Goal: Task Accomplishment & Management: Manage account settings

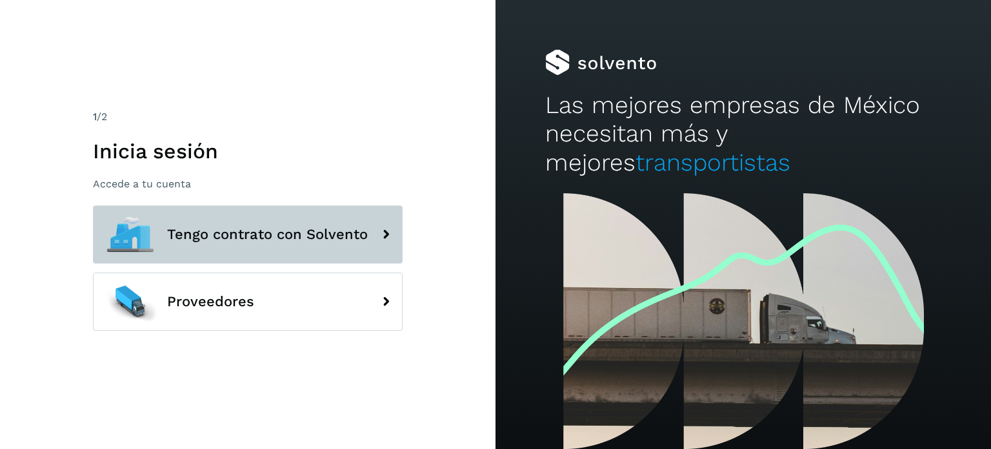
click at [248, 239] on span "Tengo contrato con Solvento" at bounding box center [267, 234] width 201 height 15
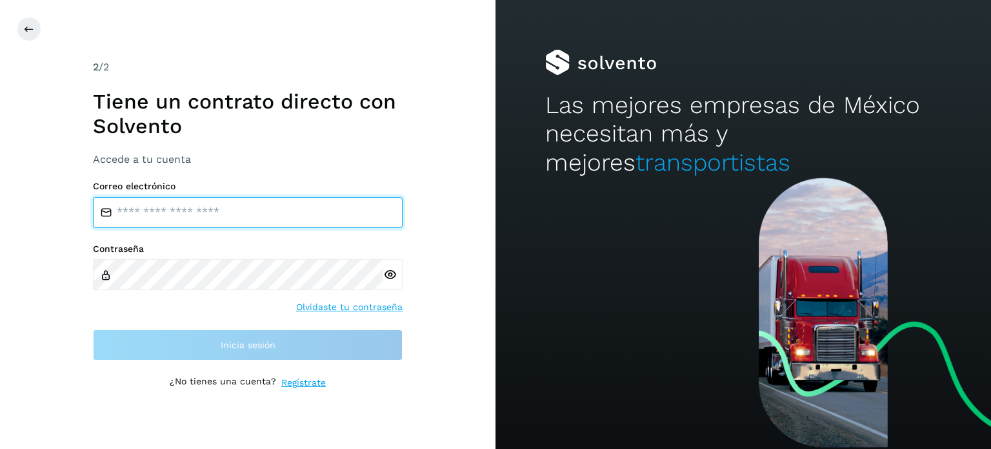
type input "**********"
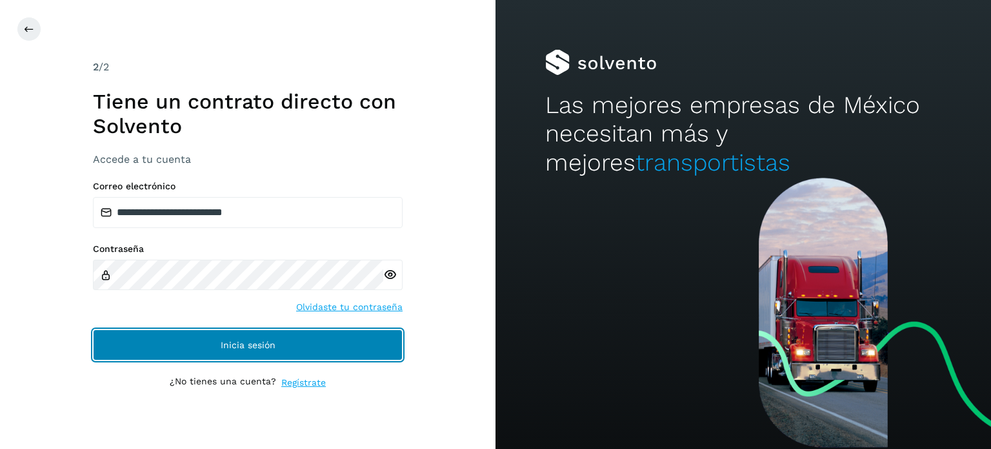
click at [217, 338] on button "Inicia sesión" at bounding box center [248, 344] width 310 height 31
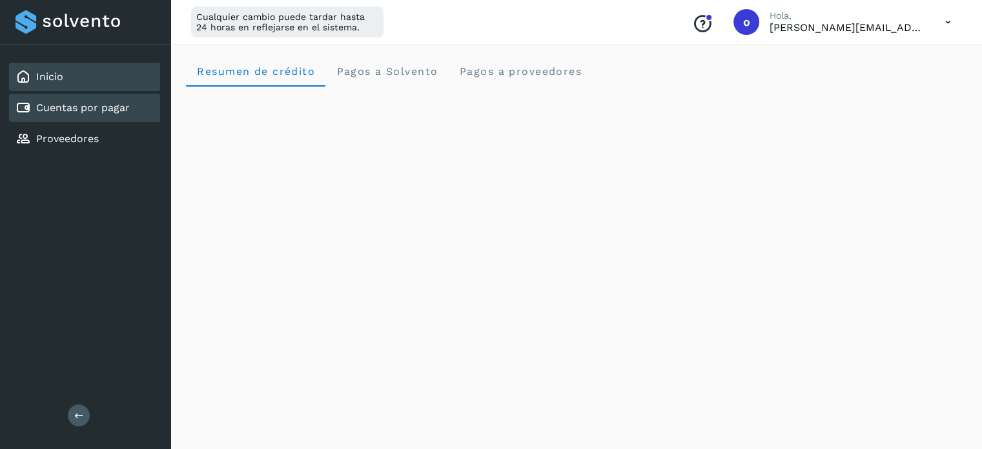
click at [80, 117] on div "Cuentas por pagar" at bounding box center [84, 108] width 151 height 28
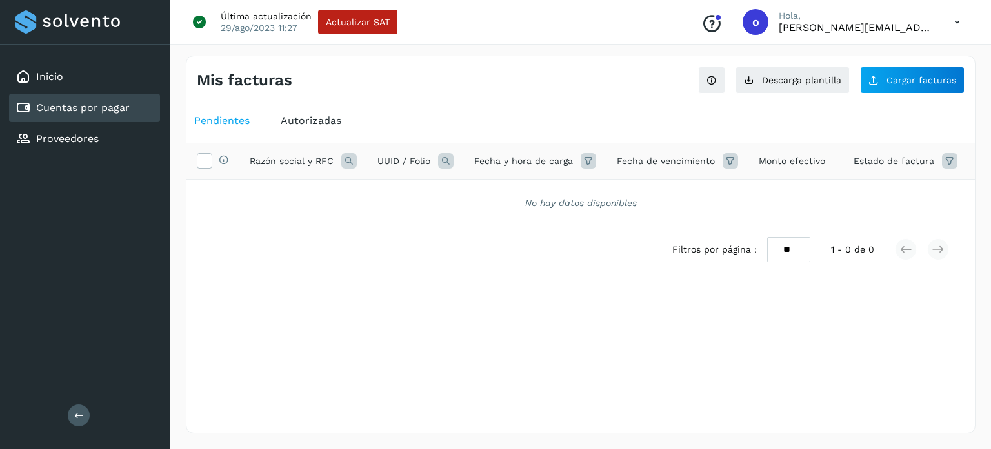
click at [296, 126] on div "Autorizadas" at bounding box center [311, 120] width 76 height 23
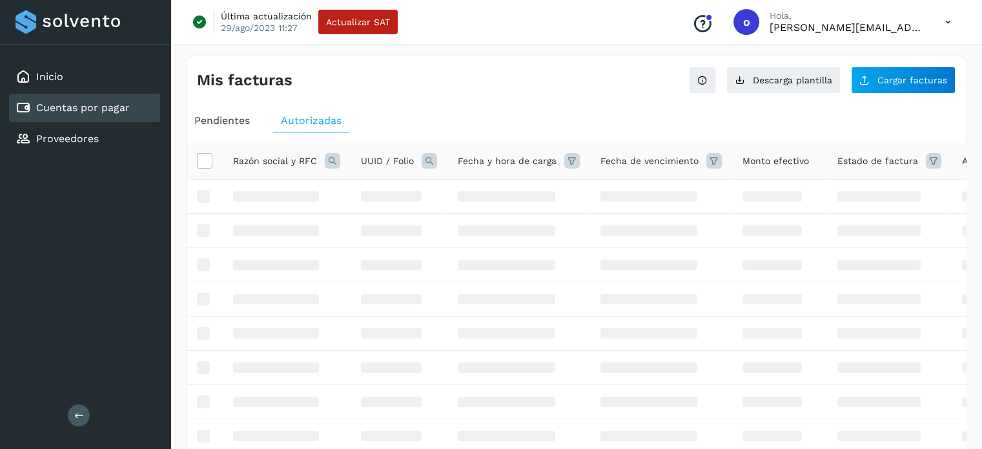
click at [431, 156] on icon at bounding box center [428, 160] width 15 height 15
click at [510, 188] on label "Folio" at bounding box center [510, 189] width 43 height 14
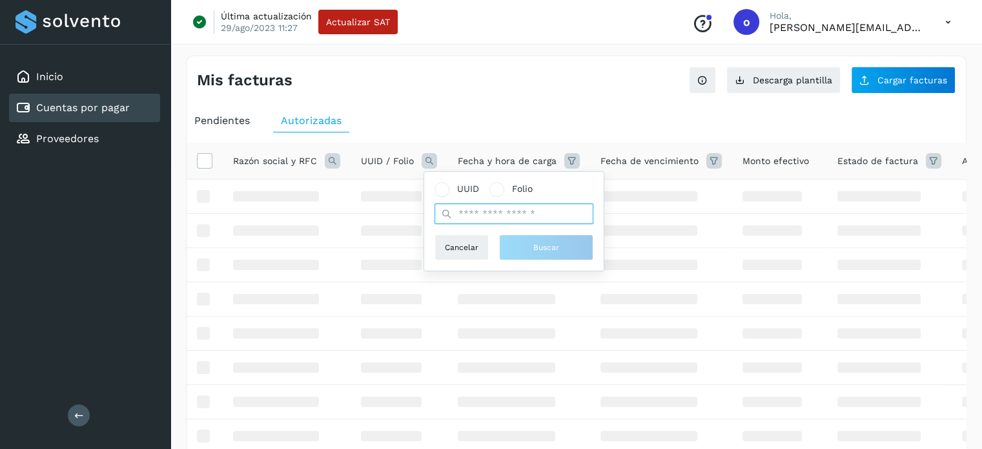
click at [507, 216] on input "text" at bounding box center [513, 213] width 159 height 21
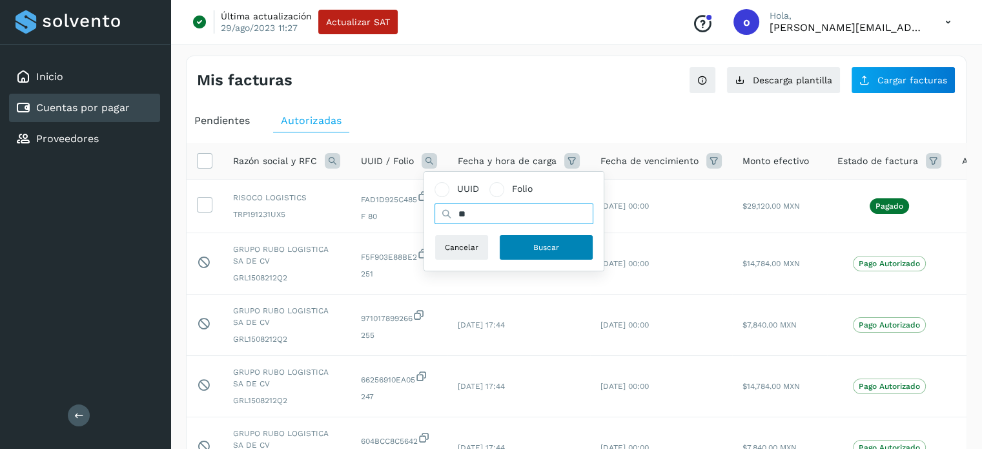
type input "**"
click at [537, 241] on button "Buscar" at bounding box center [546, 247] width 94 height 26
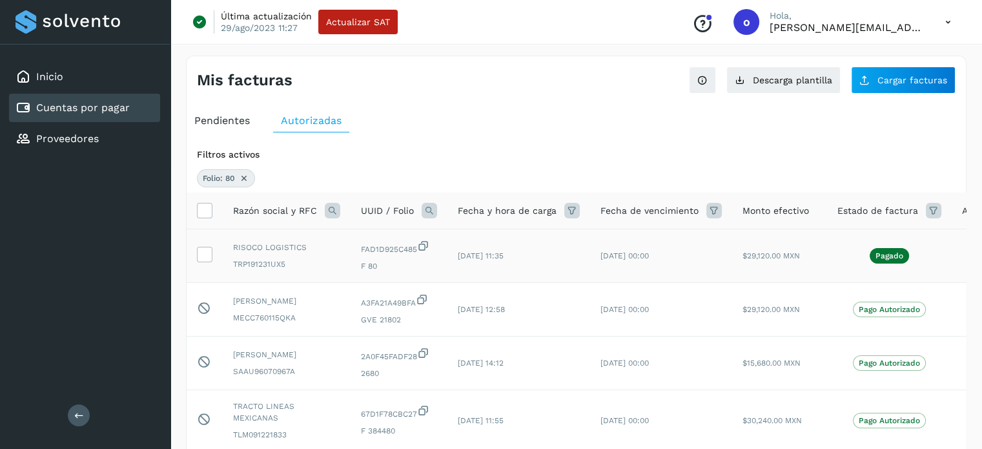
click at [674, 256] on td "[DATE] 00:00" at bounding box center [661, 256] width 142 height 54
click at [567, 258] on td "[DATE] 11:35" at bounding box center [518, 256] width 143 height 54
drag, startPoint x: 478, startPoint y: 258, endPoint x: 852, endPoint y: 249, distance: 373.8
click at [680, 250] on tr "RISOCO LOGISTICS TRP191231UX5 FAD1D925C485 F 80 [DATE] 11:35 [DATE] 00:00 $29,1…" at bounding box center [603, 256] width 833 height 54
click at [929, 250] on div "Pagado" at bounding box center [889, 255] width 104 height 15
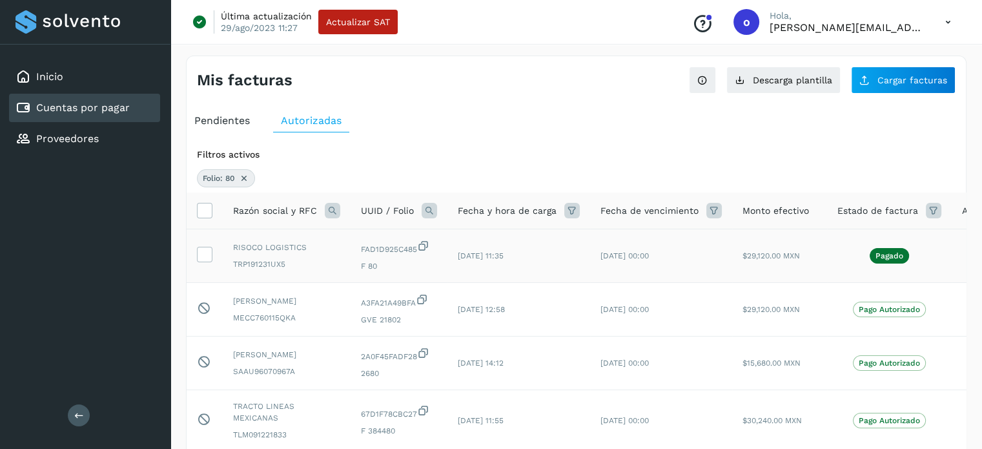
click at [889, 263] on td "Pagado" at bounding box center [889, 256] width 125 height 54
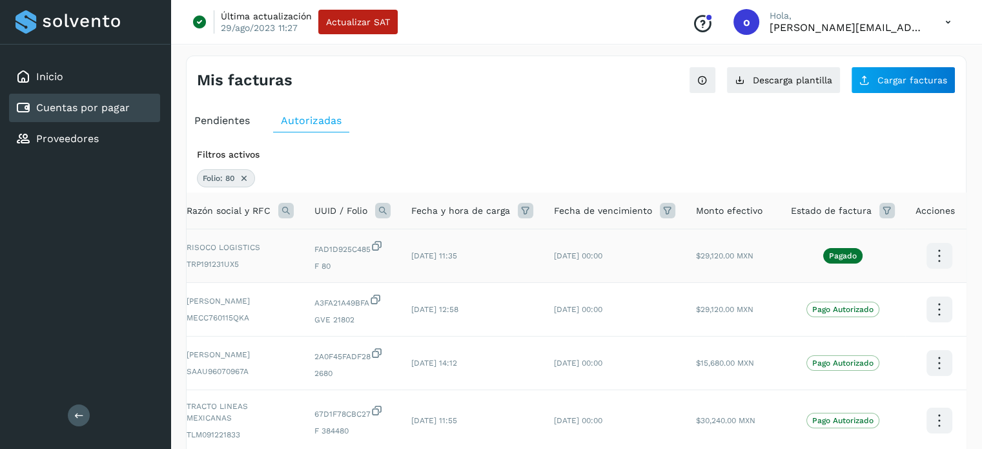
click at [936, 255] on icon at bounding box center [939, 256] width 30 height 30
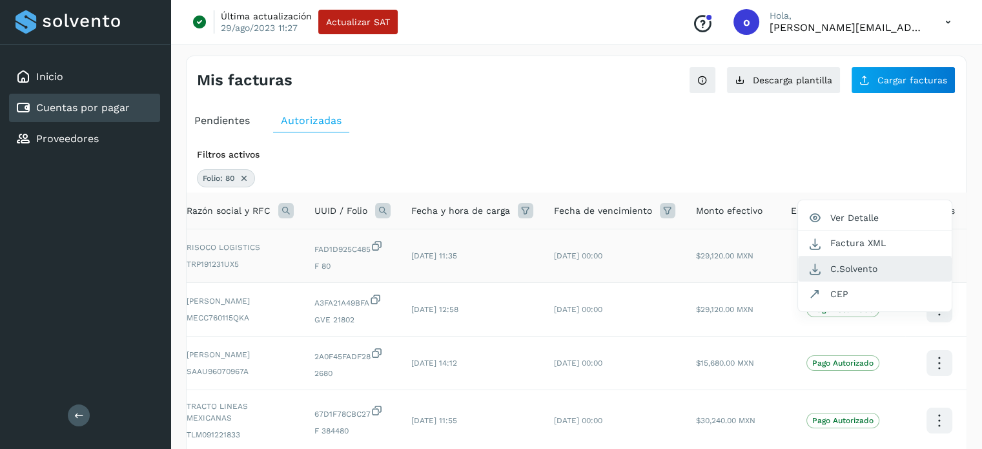
click at [867, 272] on button "C.Solvento" at bounding box center [875, 268] width 154 height 25
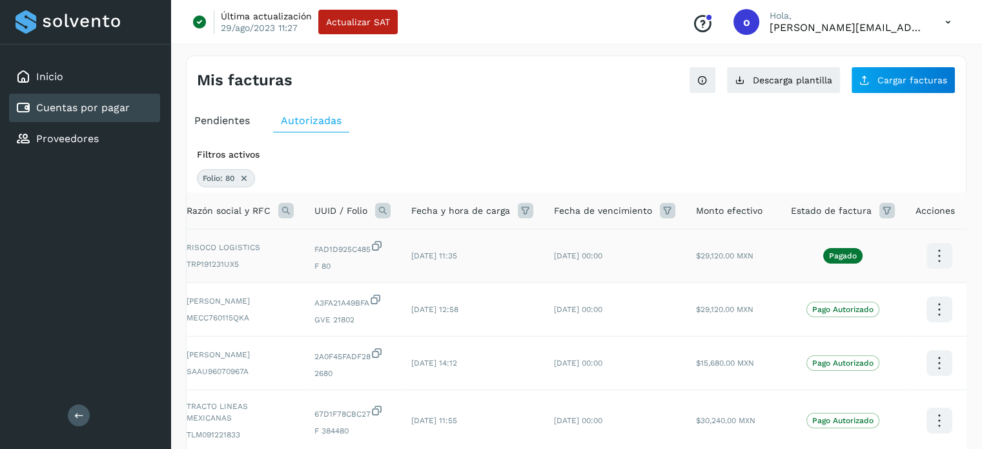
click at [241, 175] on icon at bounding box center [244, 178] width 10 height 10
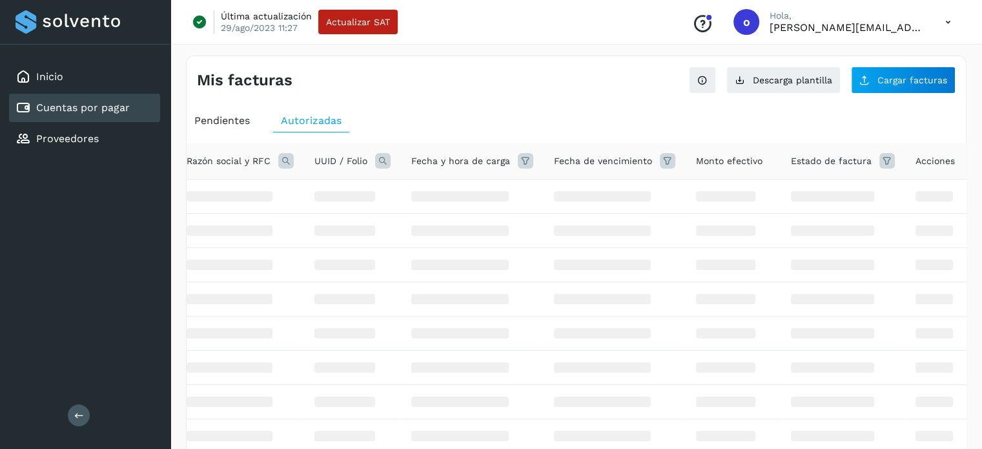
click at [379, 151] on th "UUID / Folio" at bounding box center [352, 161] width 97 height 37
click at [382, 165] on icon at bounding box center [382, 160] width 15 height 15
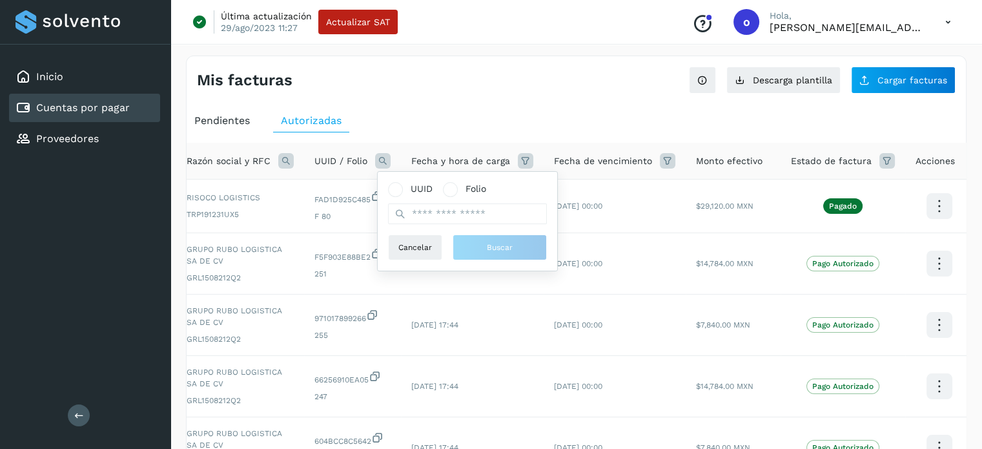
click at [462, 198] on div "UUID Folio" at bounding box center [467, 203] width 159 height 42
click at [454, 192] on span at bounding box center [450, 189] width 15 height 15
click at [454, 216] on input "text" at bounding box center [467, 213] width 159 height 21
type input "****"
click at [485, 258] on button "Buscar" at bounding box center [499, 247] width 94 height 26
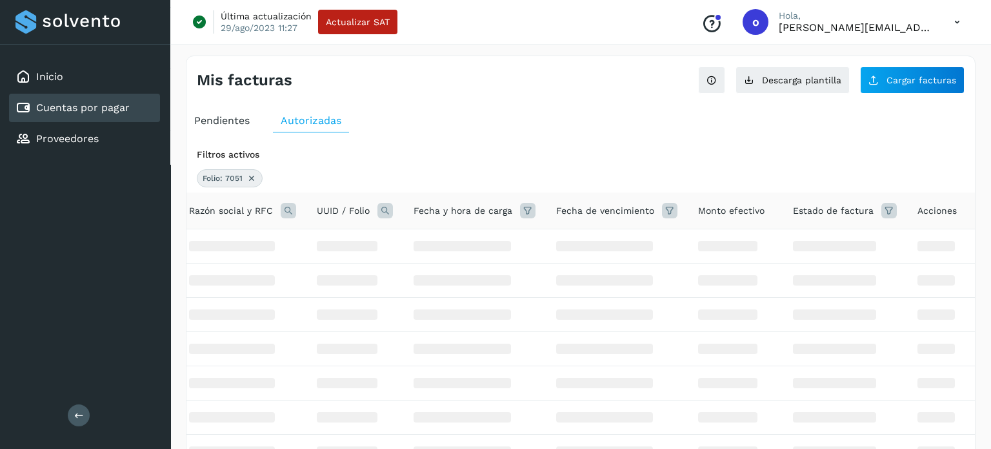
scroll to position [0, 36]
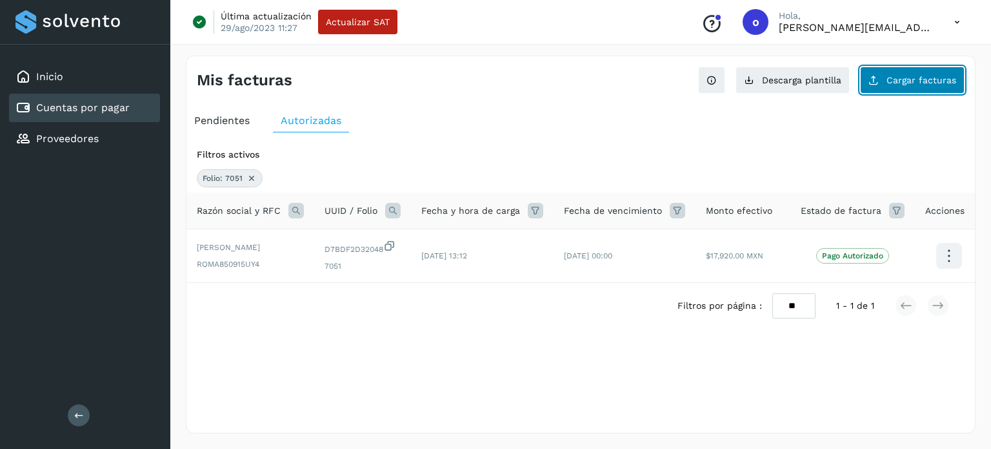
click at [911, 72] on button "Cargar facturas" at bounding box center [912, 79] width 105 height 27
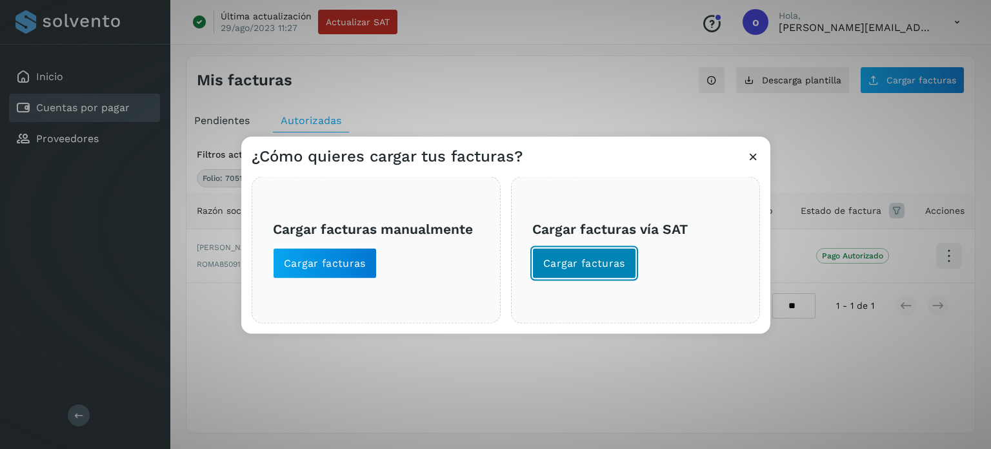
click at [601, 256] on span "Cargar facturas" at bounding box center [584, 263] width 82 height 14
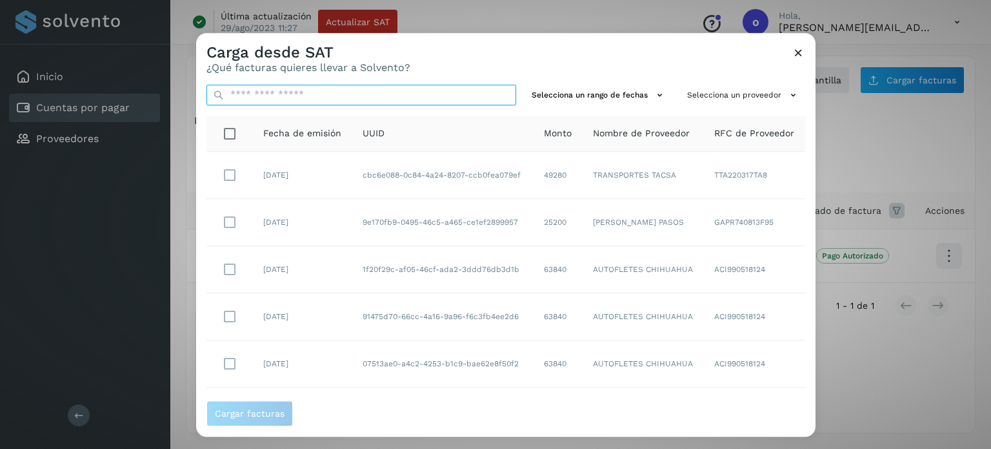
click at [304, 90] on input "text" at bounding box center [362, 95] width 310 height 21
paste input "**********"
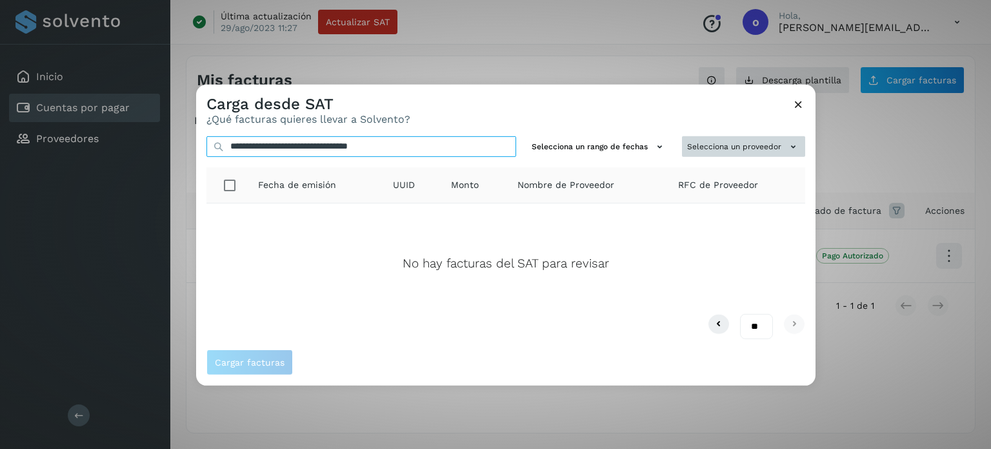
type input "**********"
click at [756, 150] on button "Selecciona un proveedor" at bounding box center [743, 146] width 123 height 21
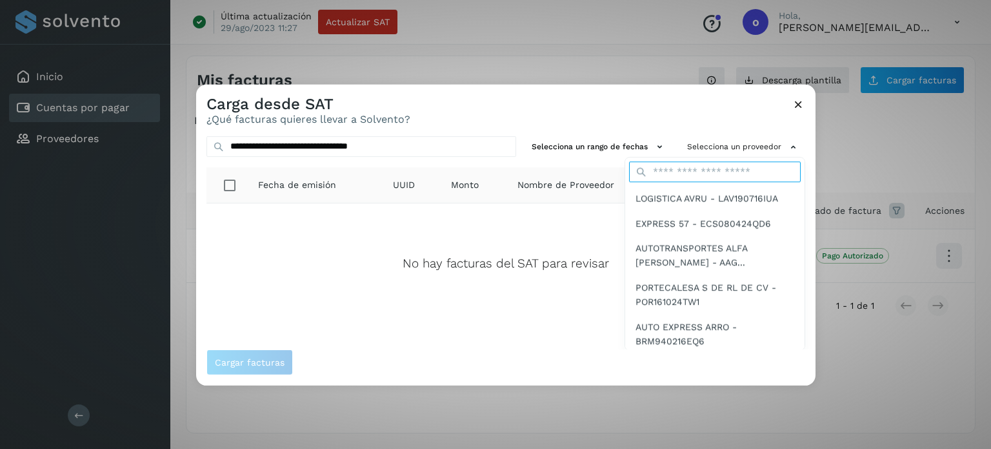
click at [697, 172] on input "text" at bounding box center [715, 171] width 172 height 21
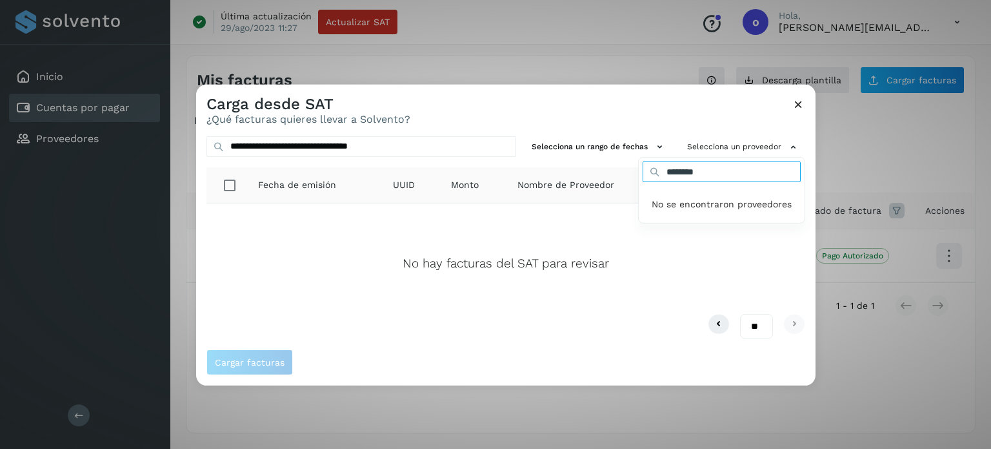
type input "*********"
